Goal: Task Accomplishment & Management: Use online tool/utility

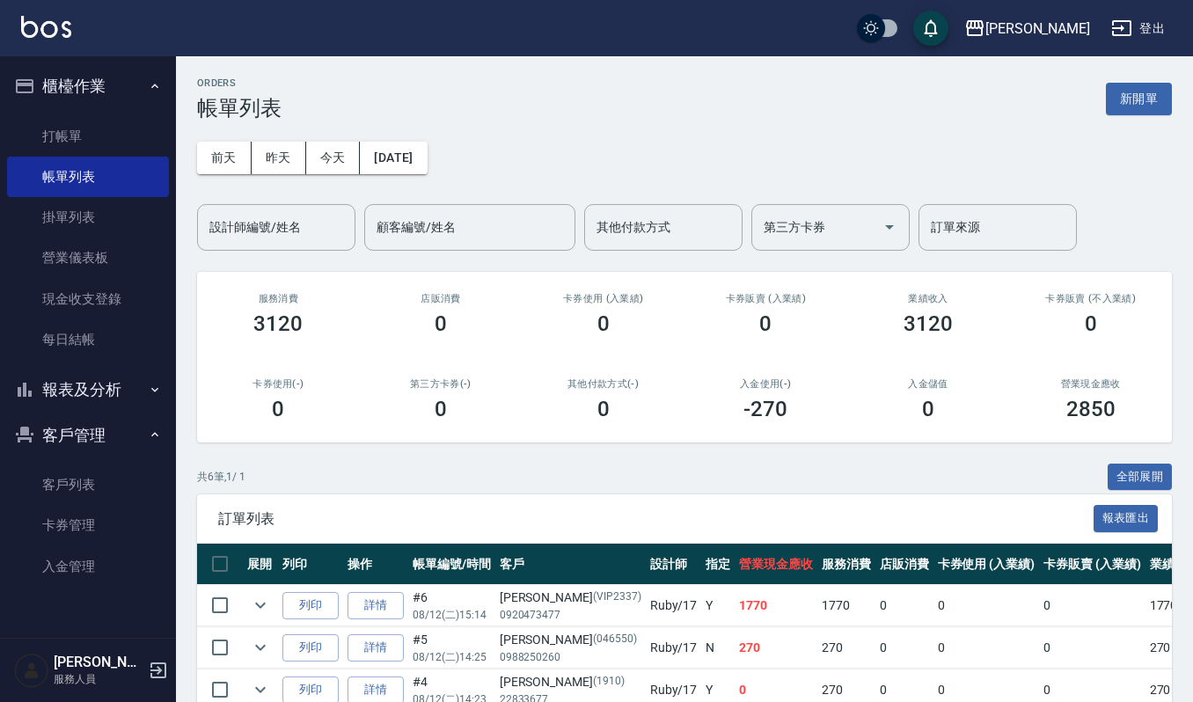
click at [532, 88] on div "ORDERS 帳單列表 新開單" at bounding box center [684, 98] width 975 height 43
click at [89, 139] on link "打帳單" at bounding box center [88, 136] width 162 height 40
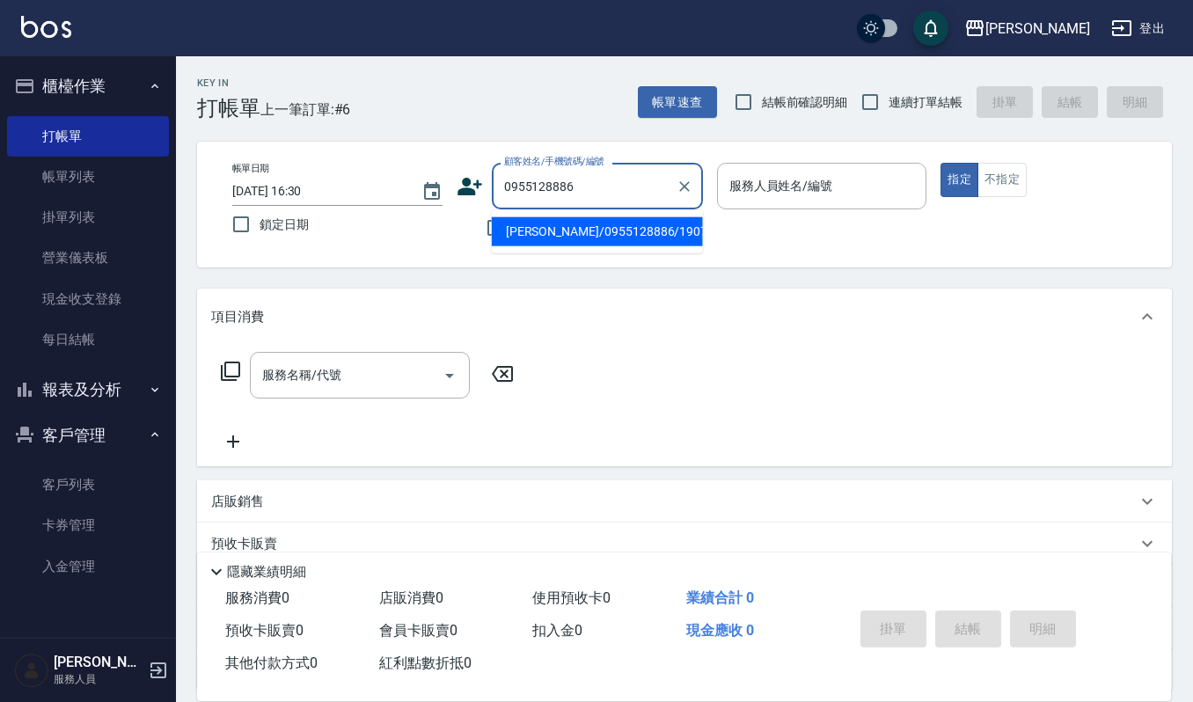
type input "[PERSON_NAME]/0955128886/190716"
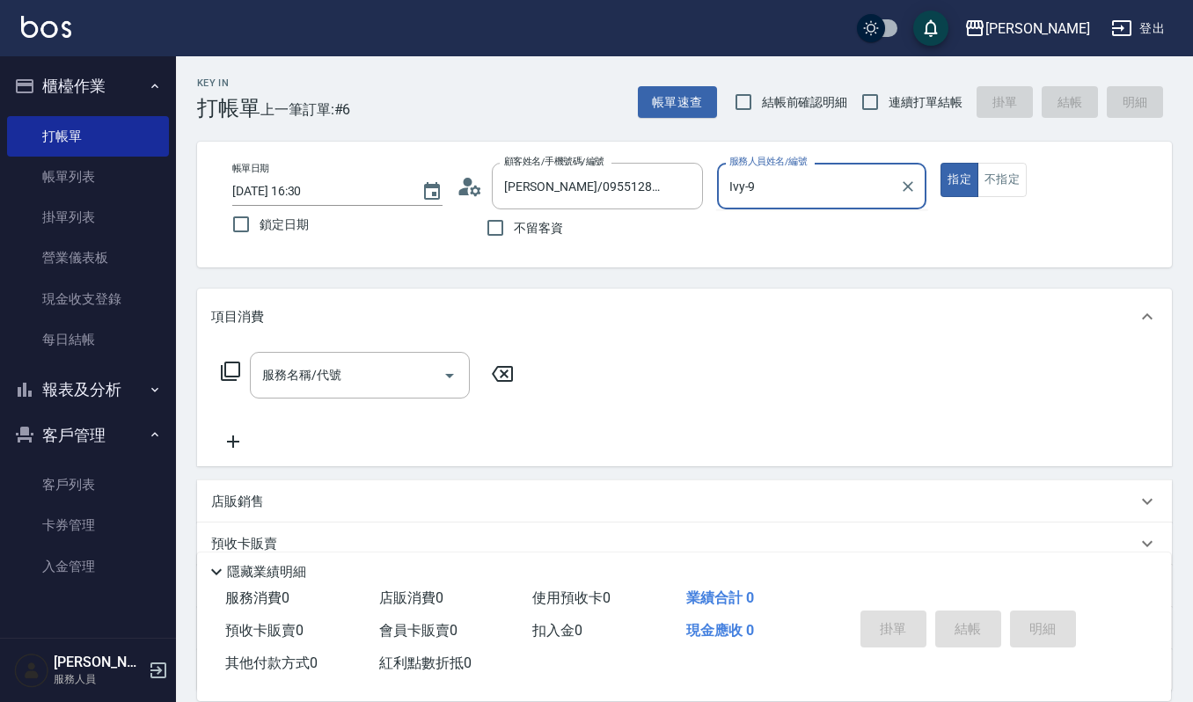
type input "Ivy-9"
click at [314, 346] on div "服務名稱/代號 服務名稱/代號" at bounding box center [684, 405] width 975 height 121
click at [306, 375] on div "服務名稱/代號 服務名稱/代號" at bounding box center [360, 375] width 220 height 47
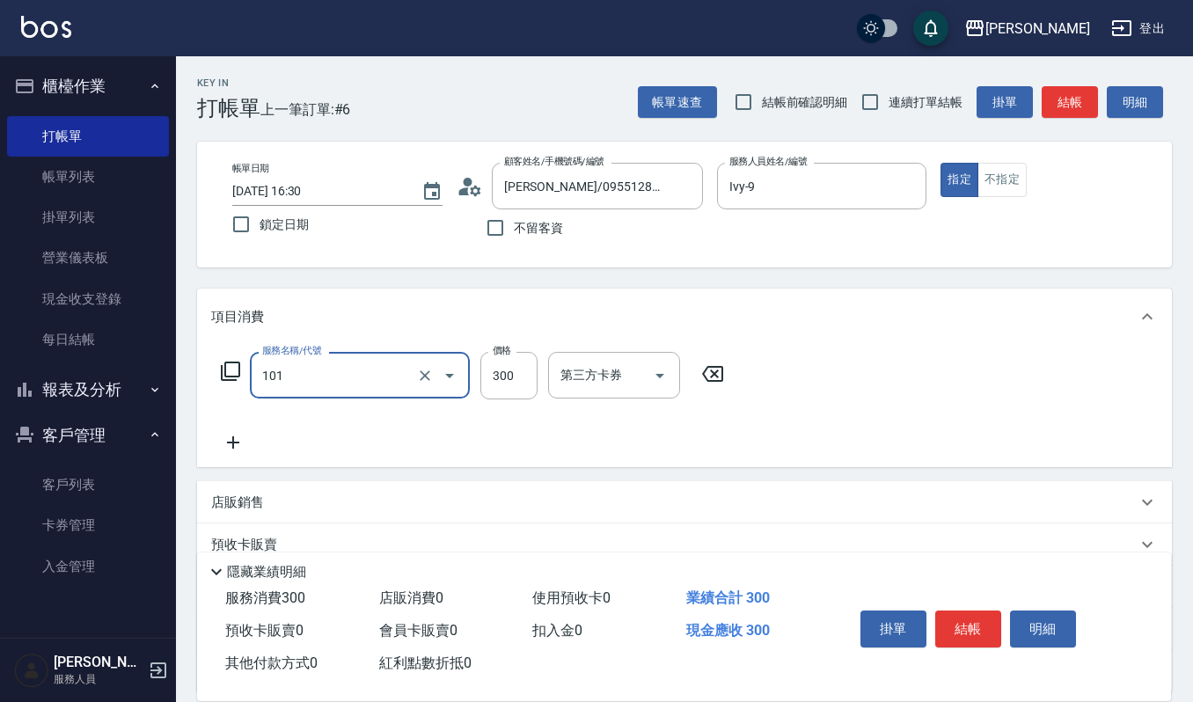
type input "一般洗髮(101)"
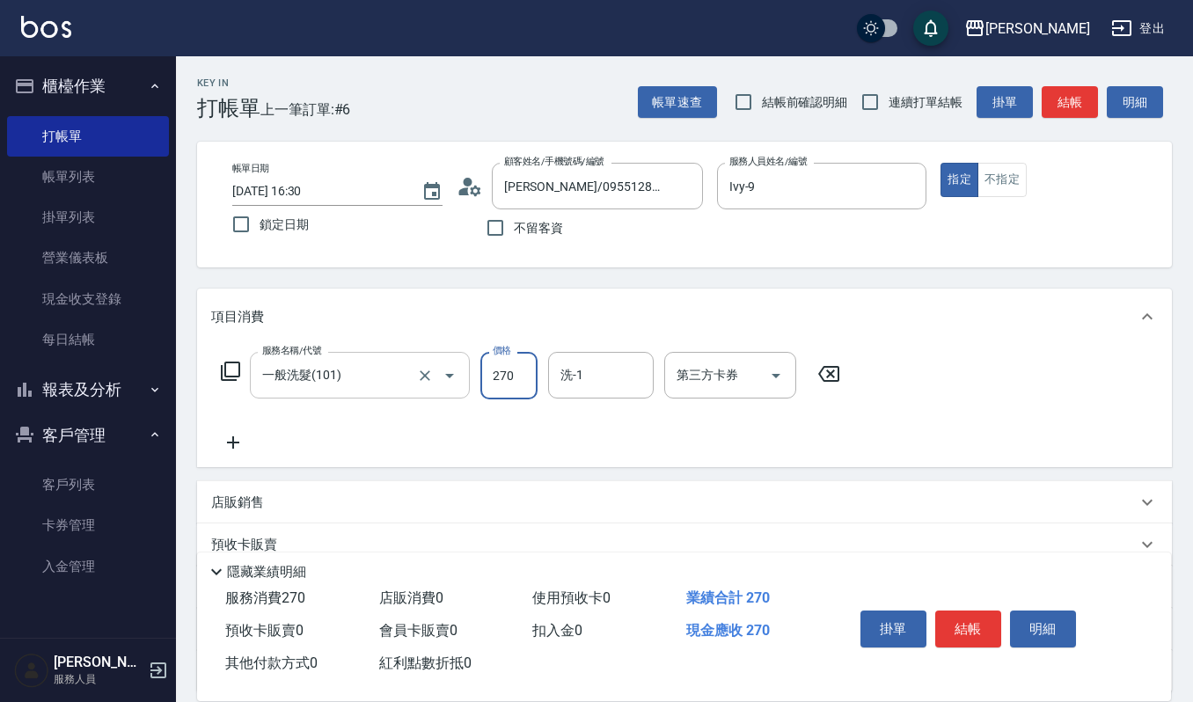
type input "270"
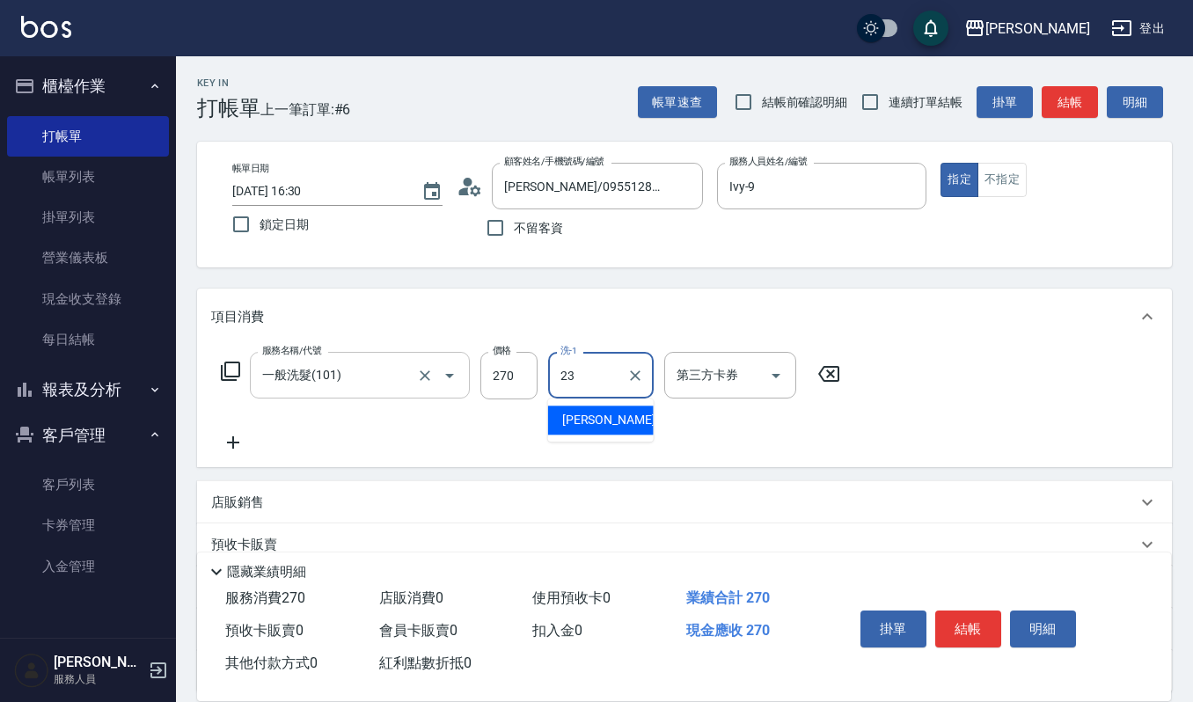
type input "[PERSON_NAME]-23"
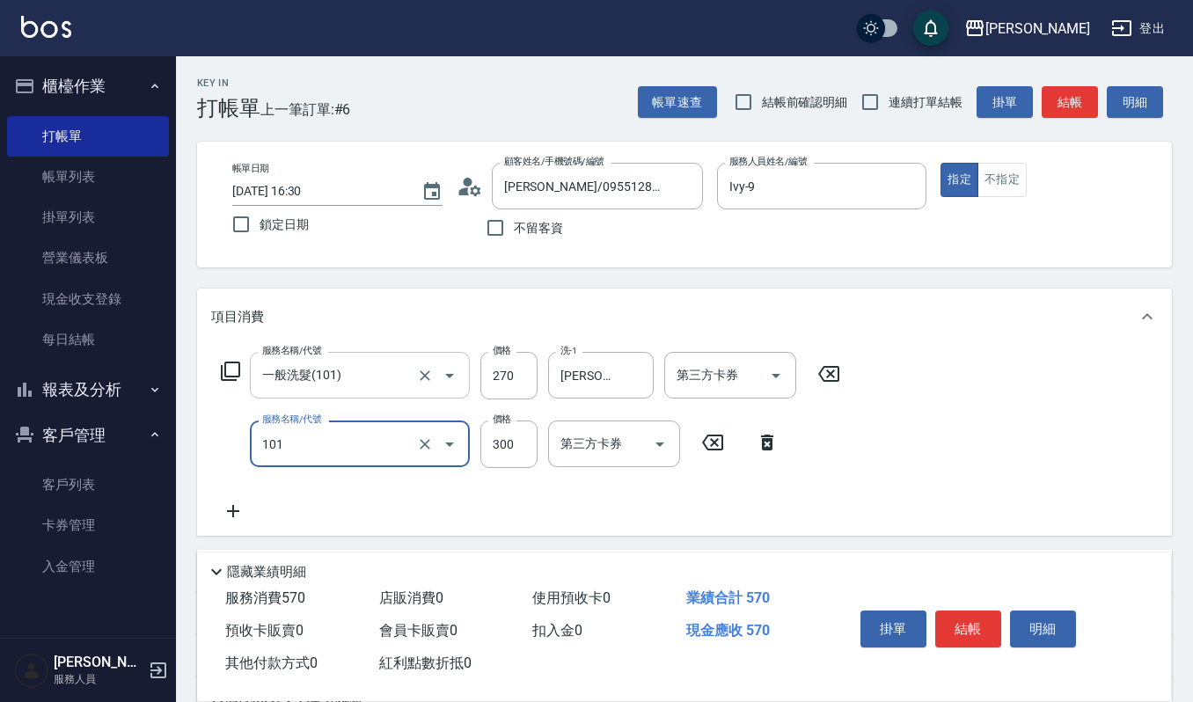
type input "一般洗髮(101)"
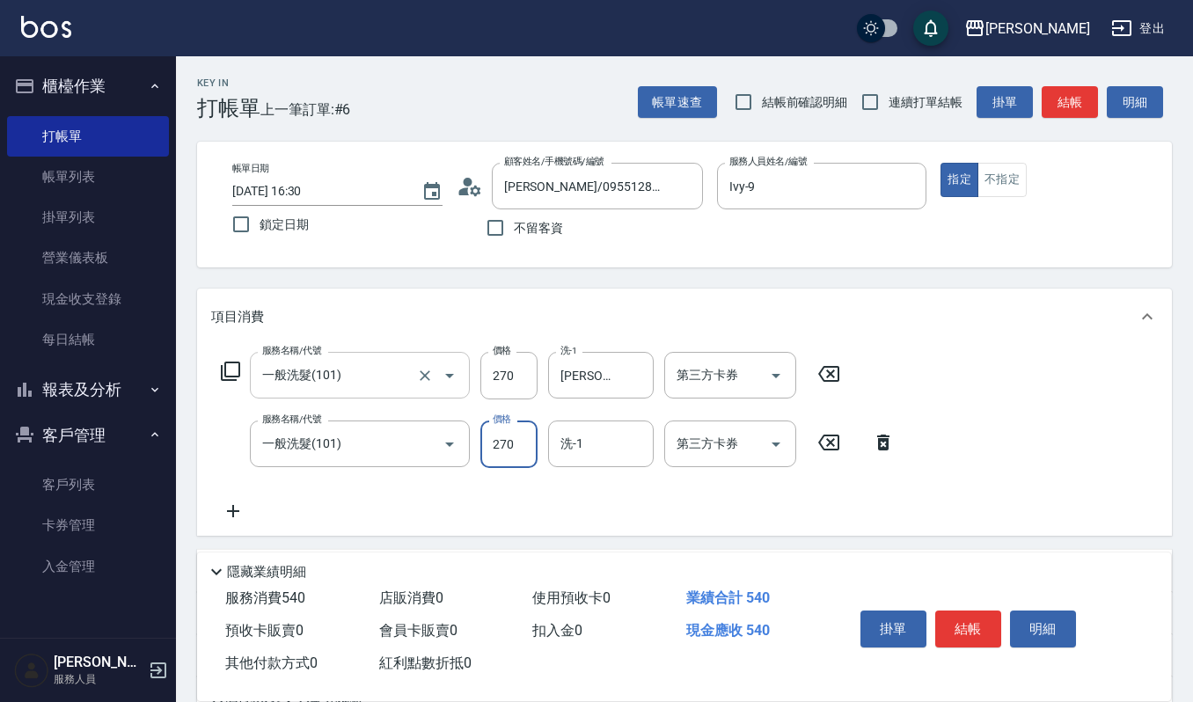
type input "270"
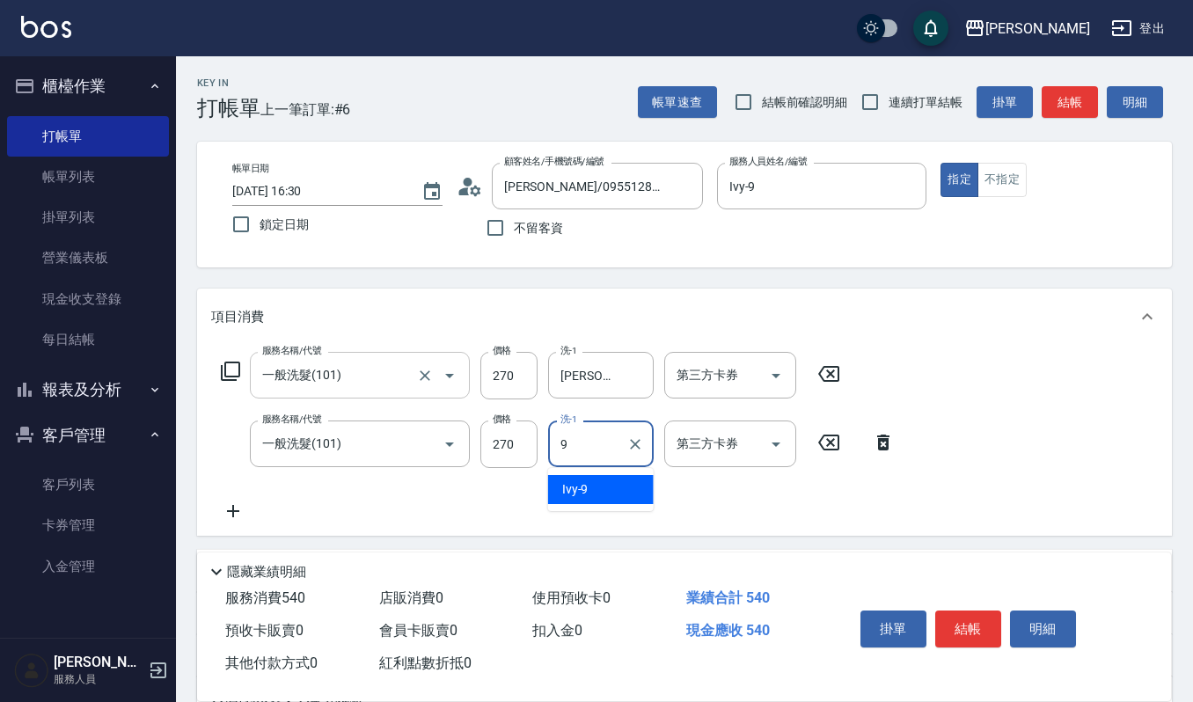
type input "Ivy-9"
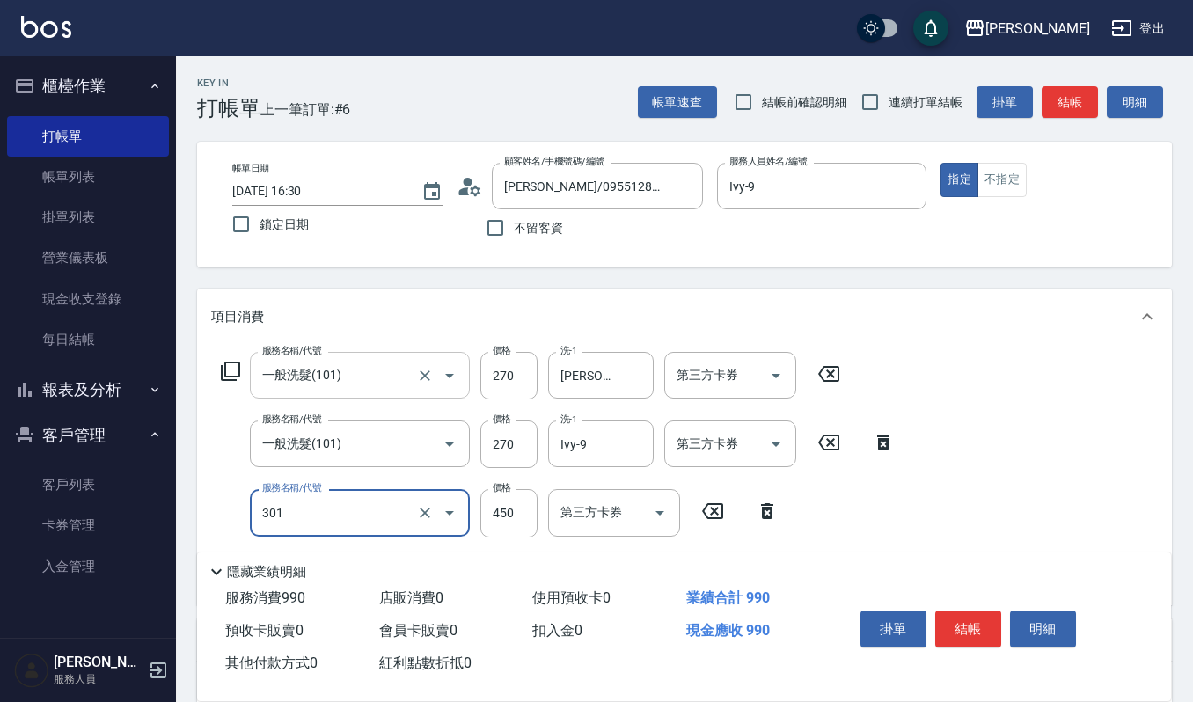
type input "創意剪髮(301)"
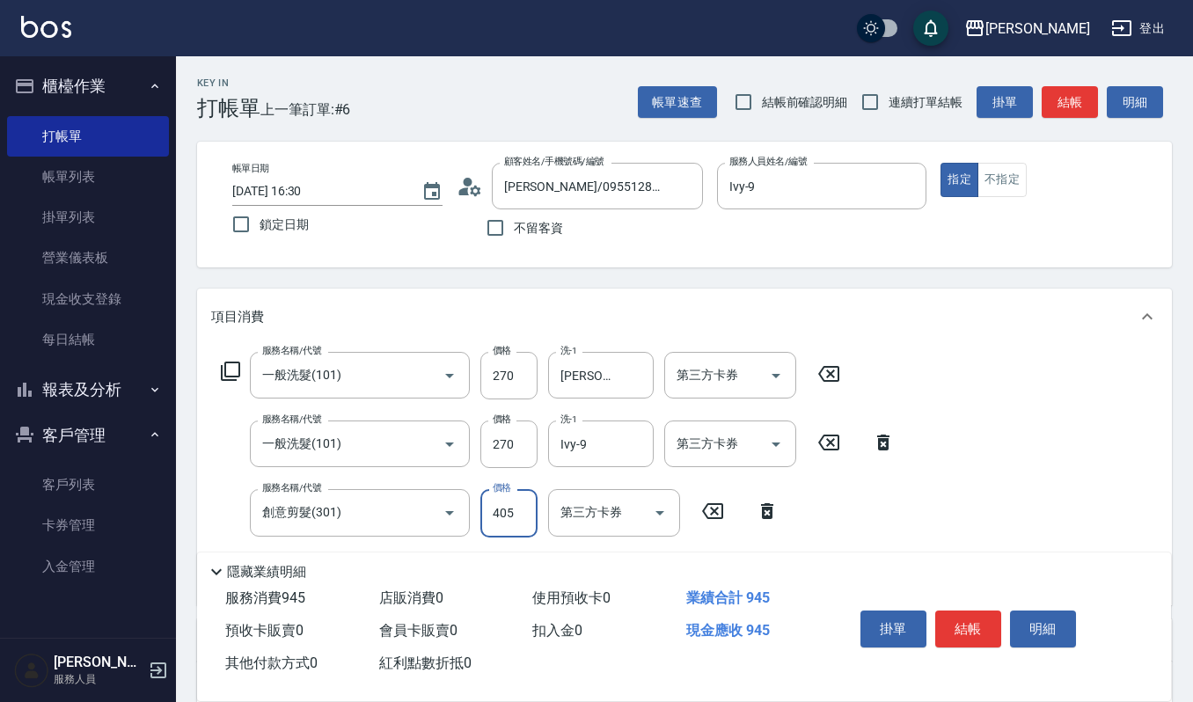
type input "405"
click at [1014, 614] on button "明細" at bounding box center [1043, 629] width 66 height 37
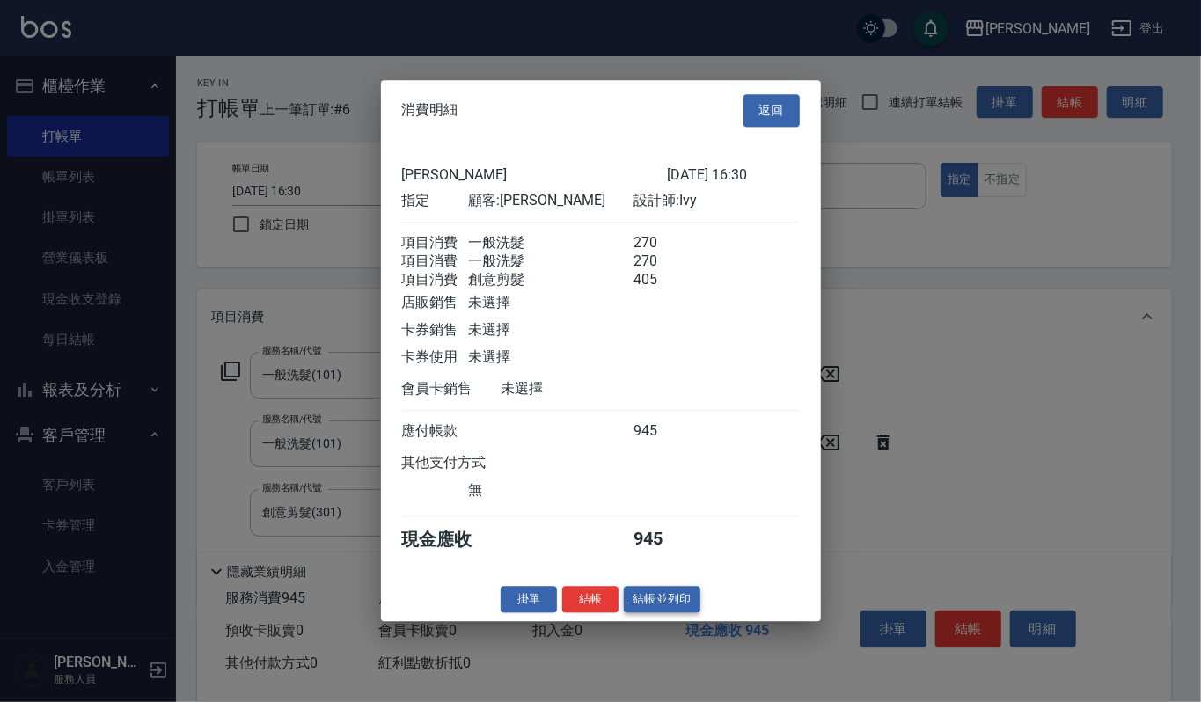
click at [678, 605] on button "結帳並列印" at bounding box center [662, 599] width 77 height 27
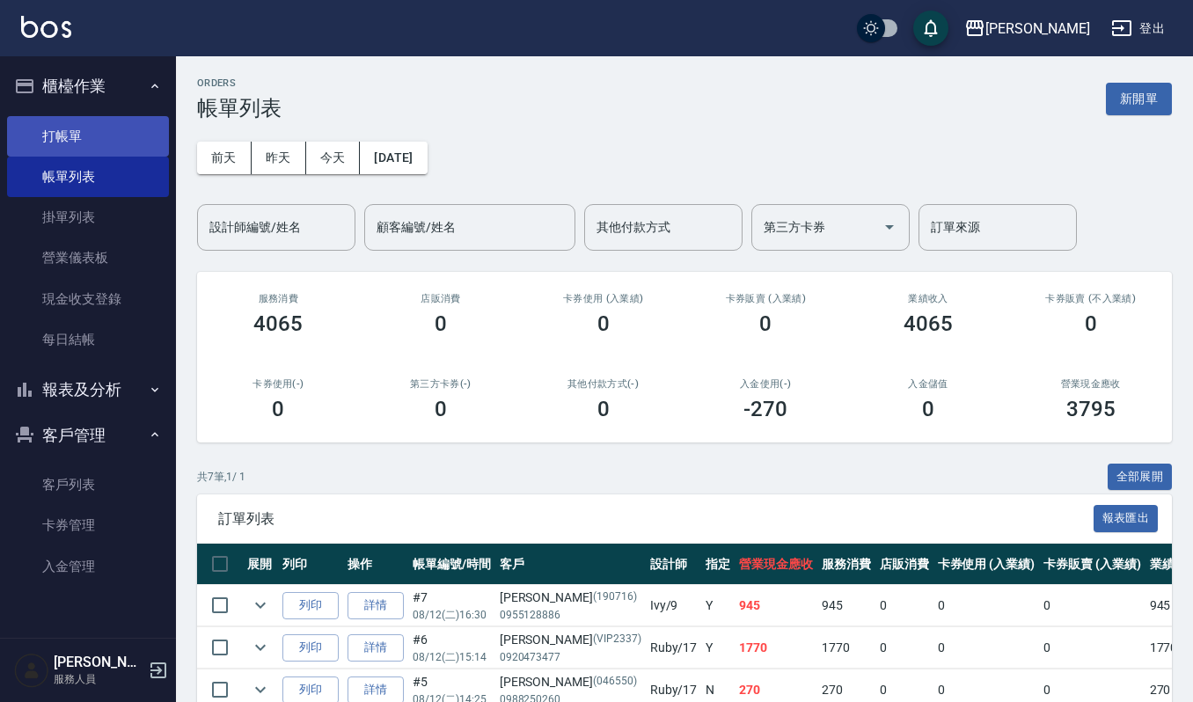
click at [95, 141] on link "打帳單" at bounding box center [88, 136] width 162 height 40
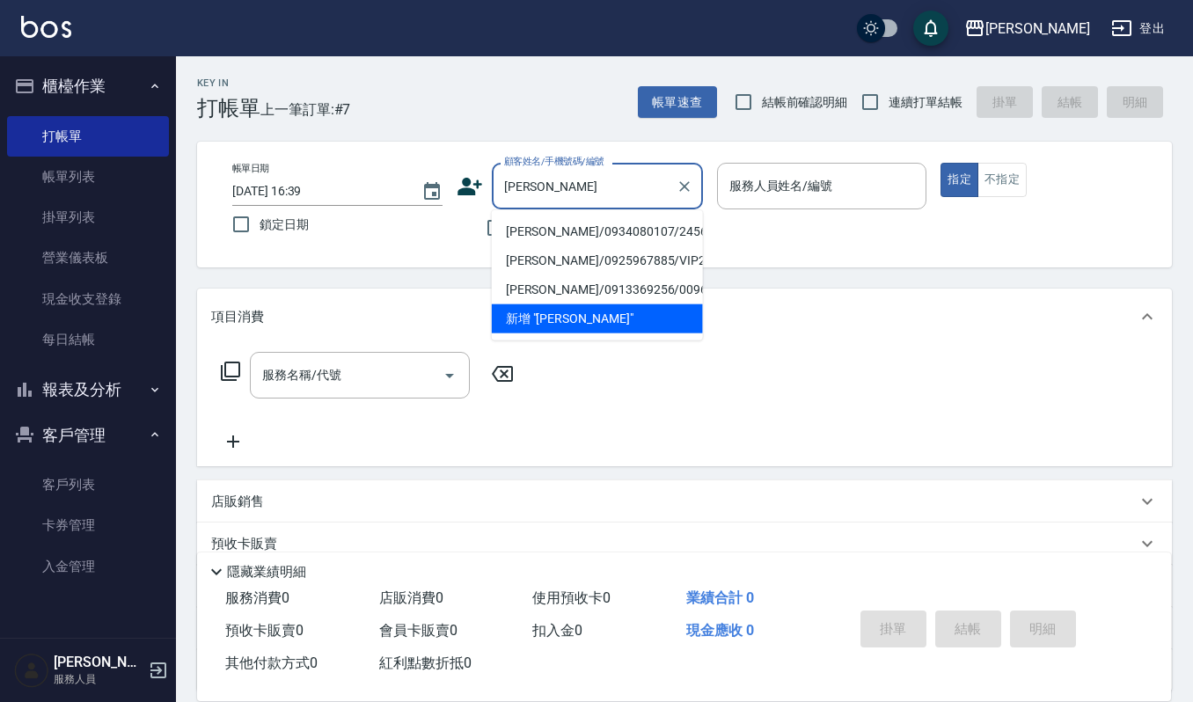
type input "[PERSON_NAME]/0934080107/24563"
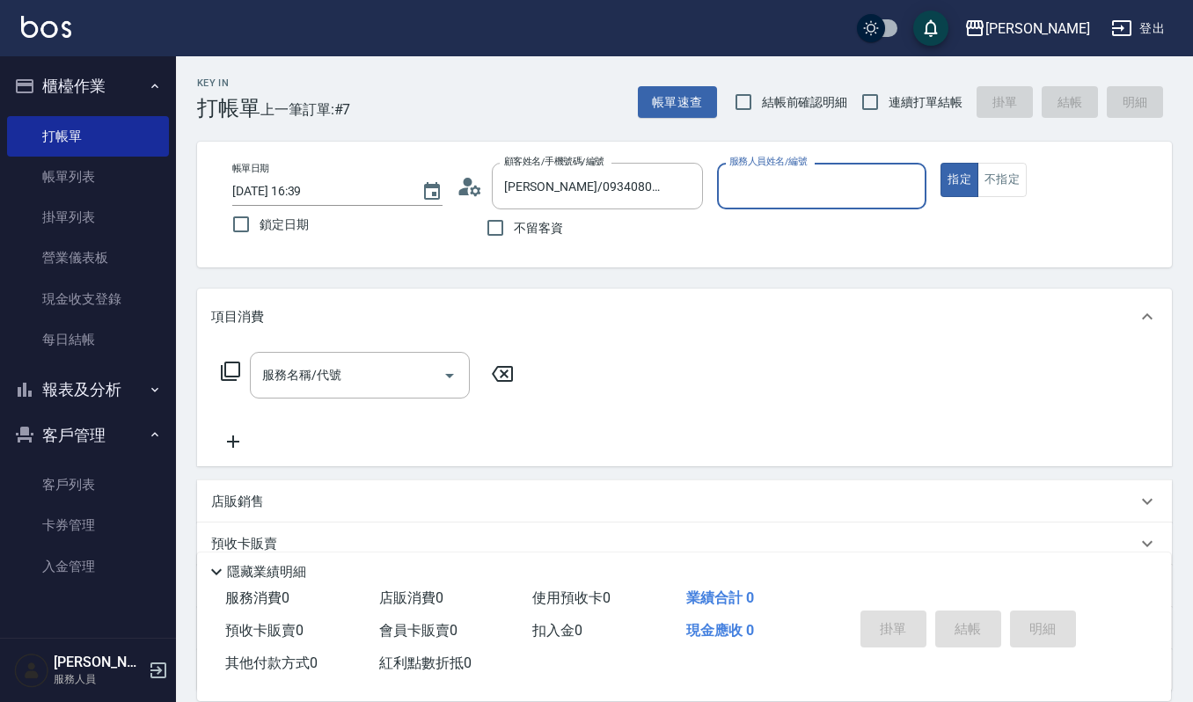
type input "Ruby-17"
click at [941, 163] on button "指定" at bounding box center [960, 180] width 38 height 34
type button "true"
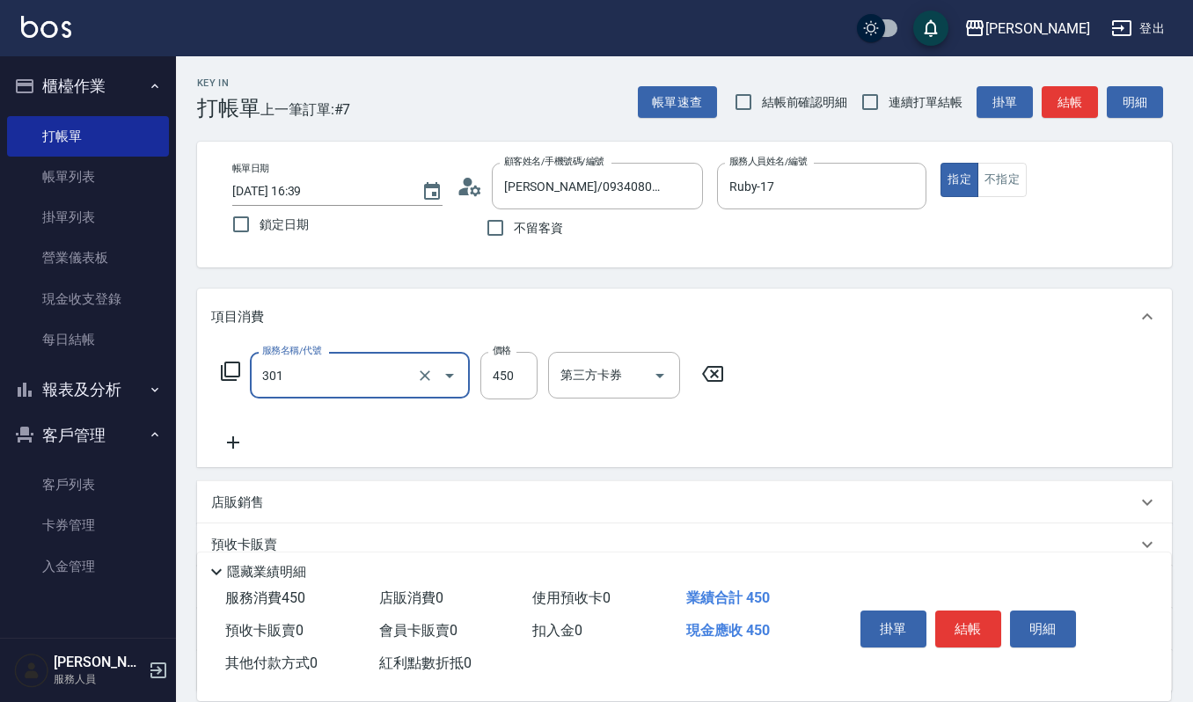
type input "創意剪髮(301)"
type input "250"
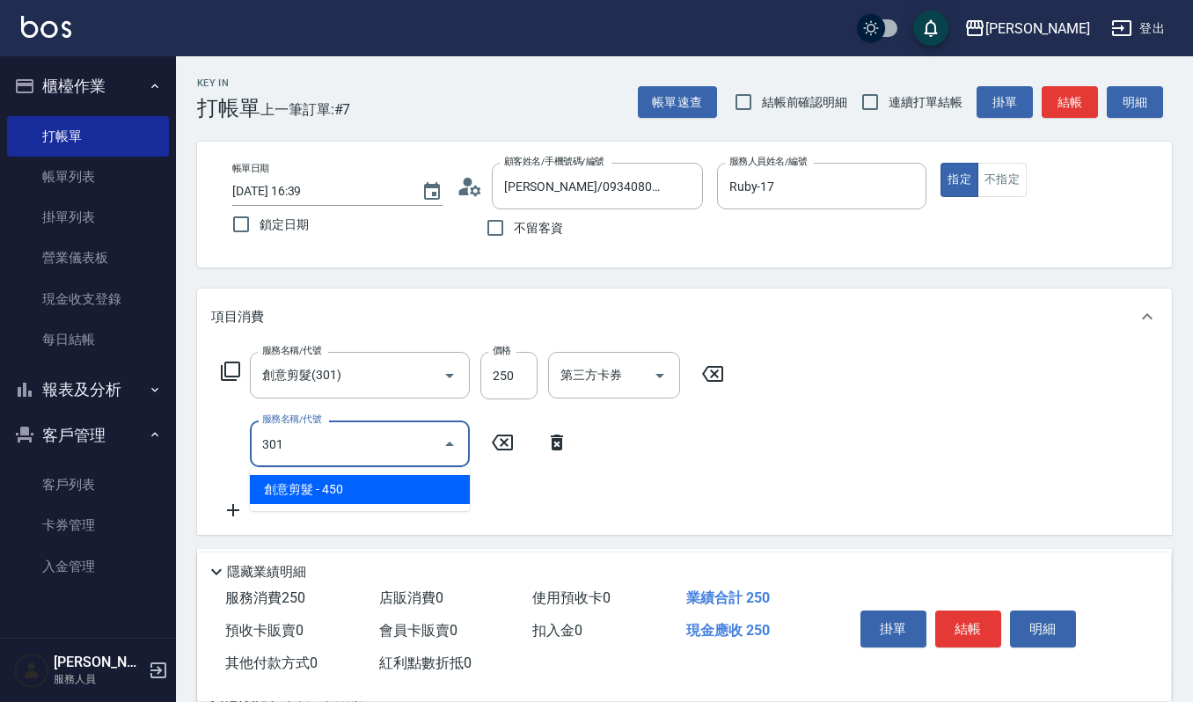
type input "創意剪髮(301)"
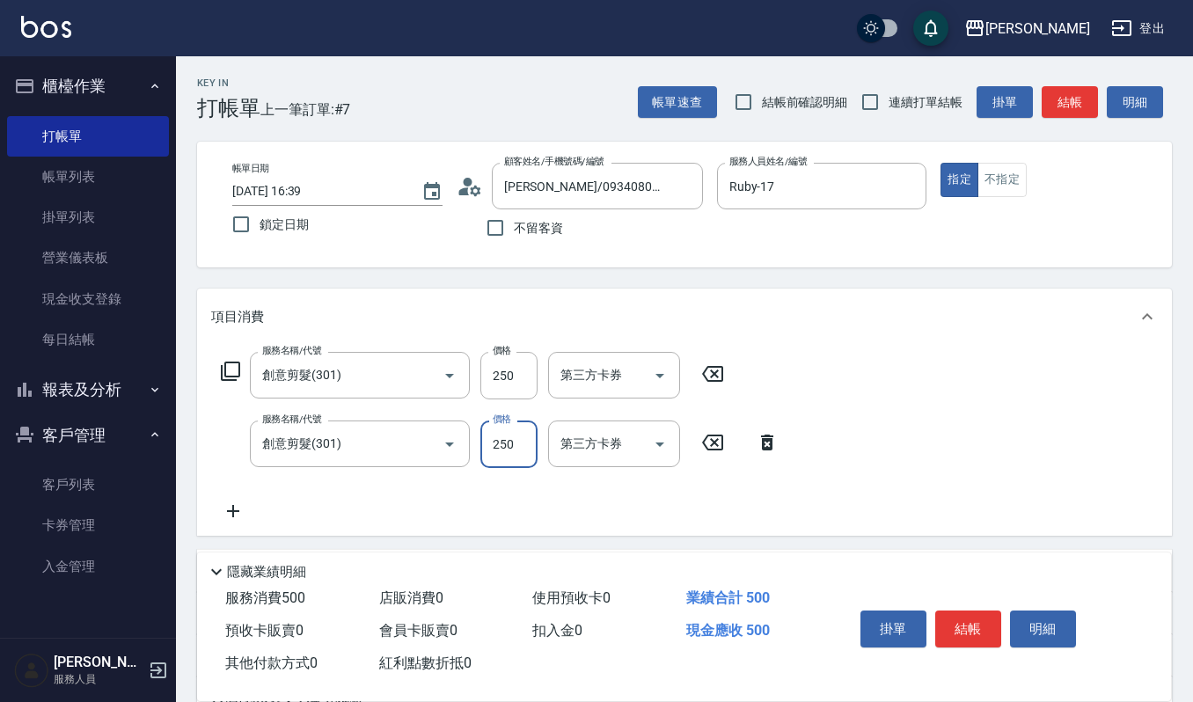
type input "250"
click at [962, 627] on button "結帳" at bounding box center [969, 629] width 66 height 37
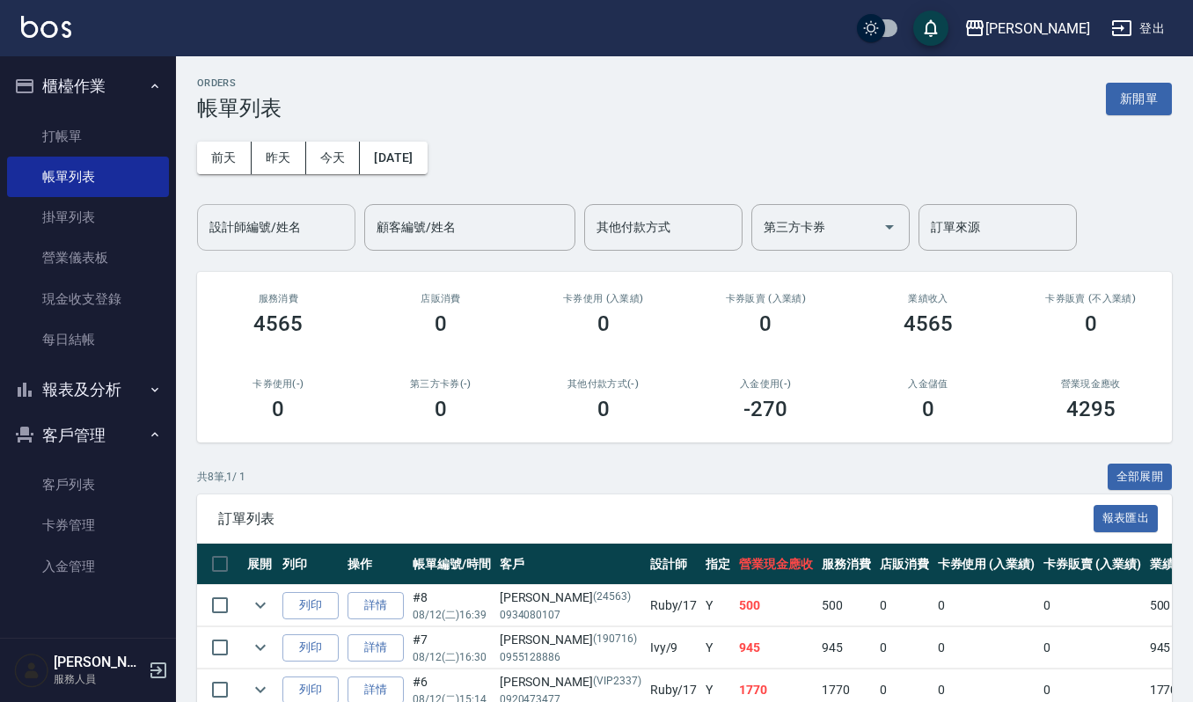
click at [306, 240] on input "設計師編號/姓名" at bounding box center [276, 227] width 143 height 31
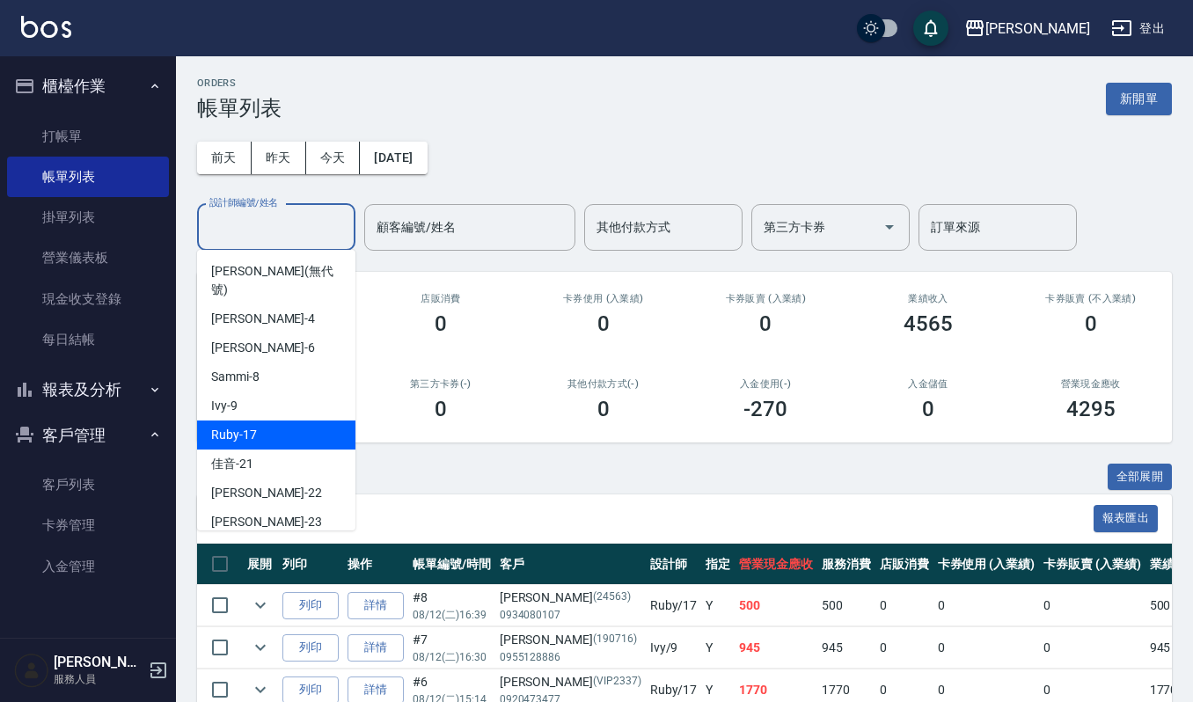
click at [297, 422] on div "Ruby -17" at bounding box center [276, 435] width 158 height 29
type input "Ruby-17"
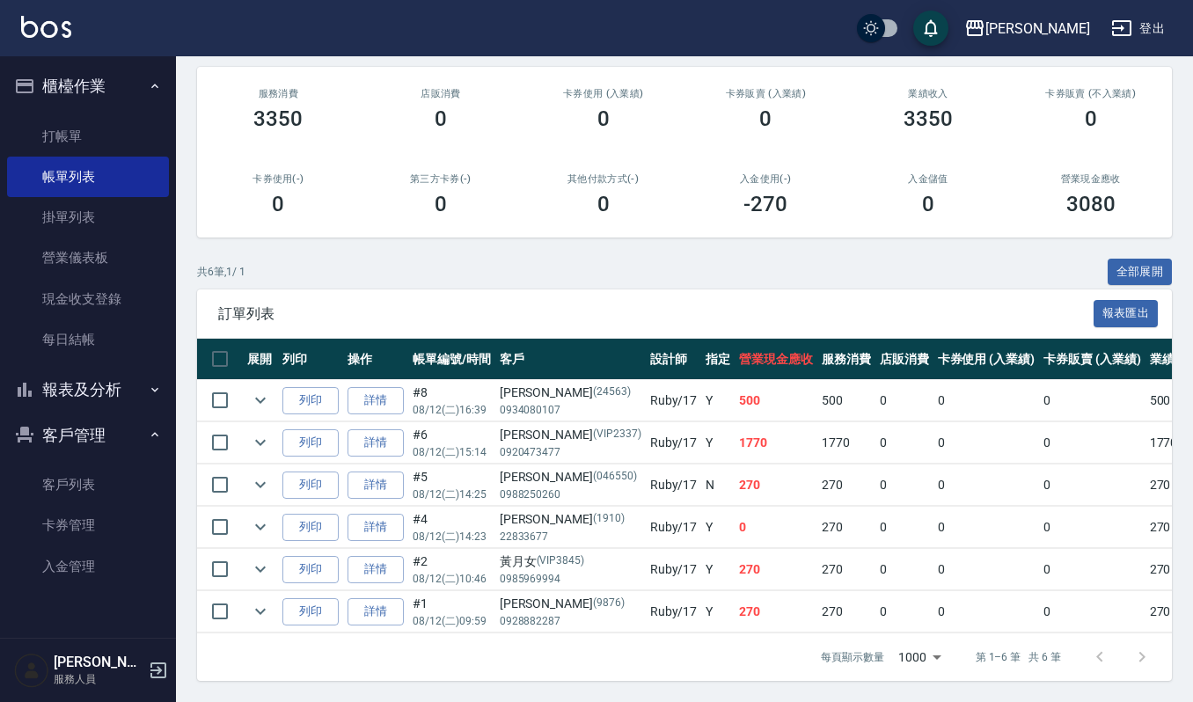
scroll to position [226, 0]
click at [62, 134] on link "打帳單" at bounding box center [88, 136] width 162 height 40
